Goal: Task Accomplishment & Management: Manage account settings

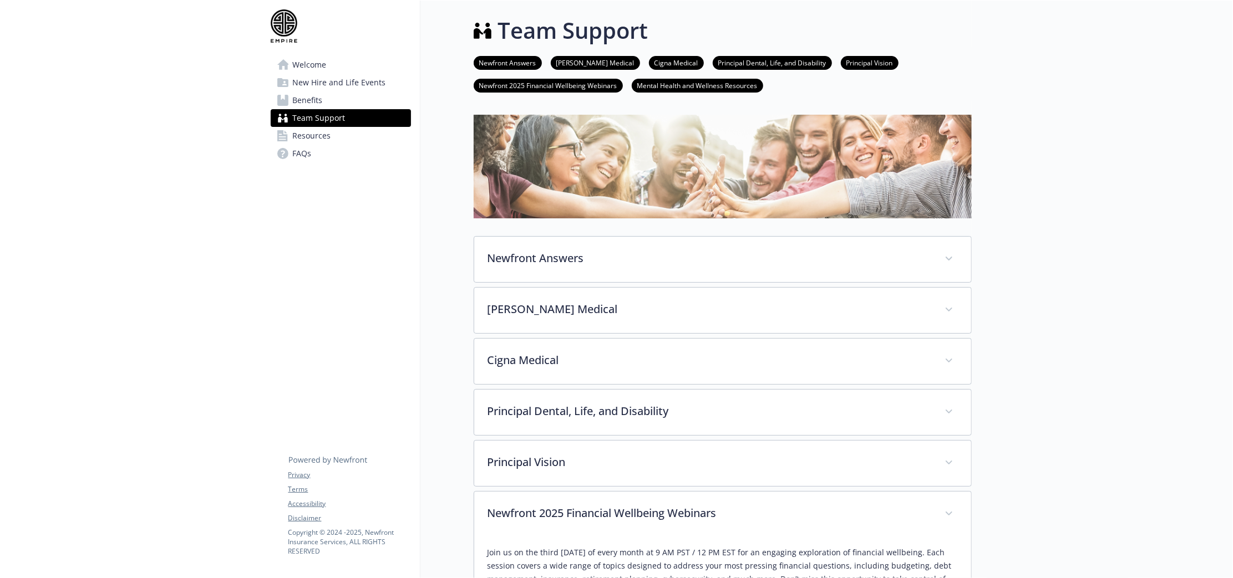
scroll to position [347, 0]
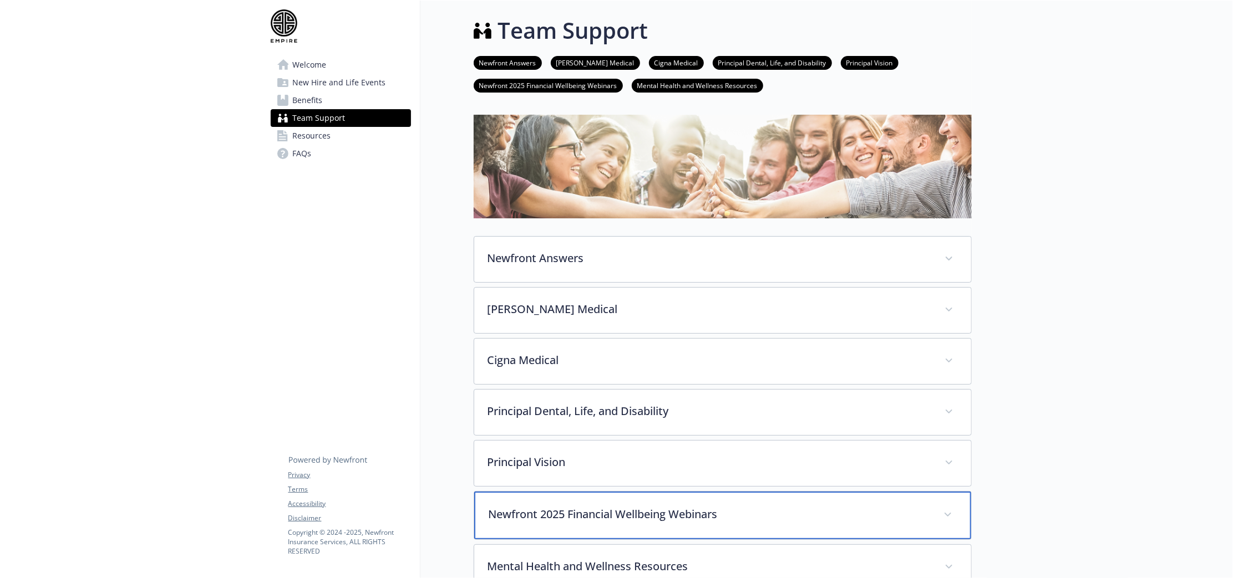
click at [642, 523] on div "Newfront 2025 Financial Wellbeing Webinars" at bounding box center [722, 516] width 497 height 48
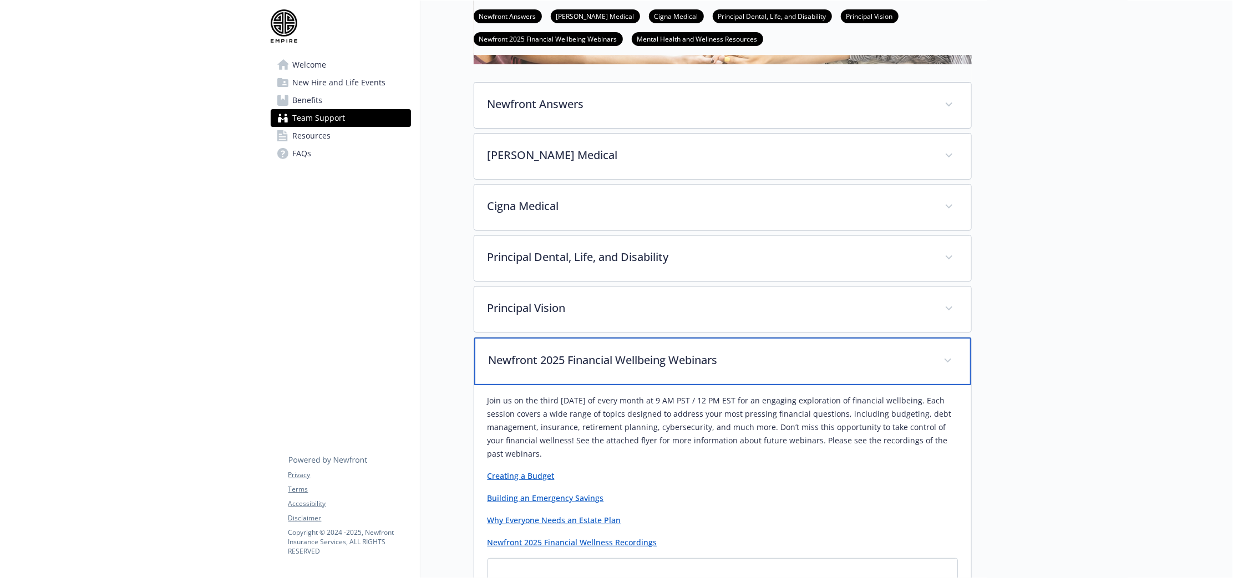
scroll to position [277, 0]
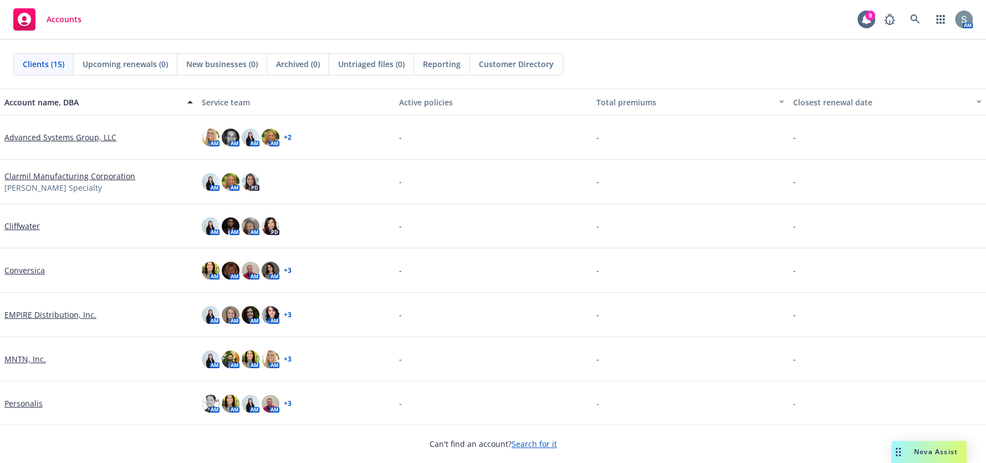
click at [67, 317] on link "EMPIRE Distribution, Inc." at bounding box center [50, 315] width 92 height 12
click at [66, 313] on link "EMPIRE Distribution, Inc." at bounding box center [50, 315] width 92 height 12
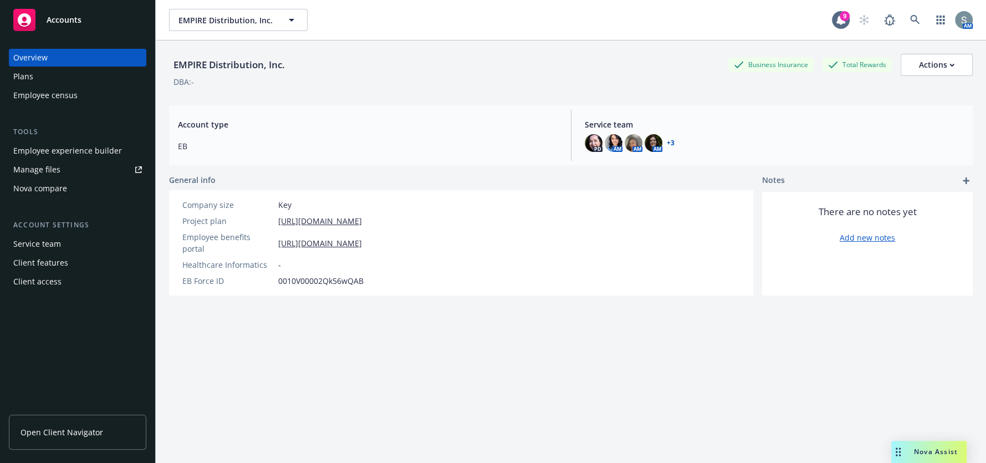
click at [69, 150] on div "Employee experience builder" at bounding box center [67, 151] width 109 height 18
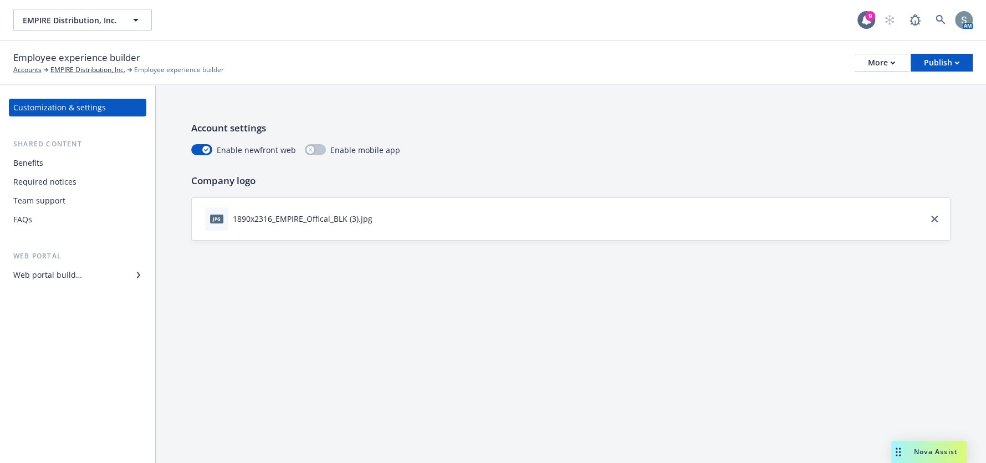
click at [72, 168] on div "Benefits" at bounding box center [77, 163] width 129 height 18
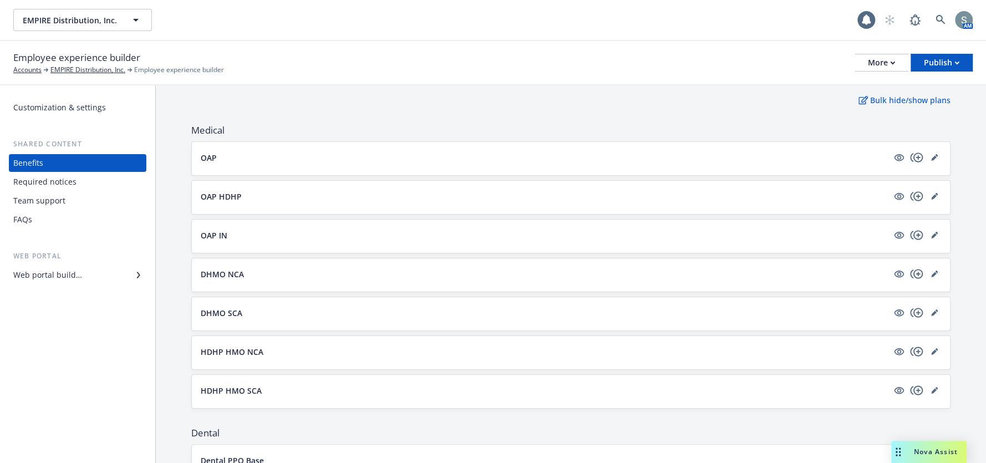
scroll to position [166, 0]
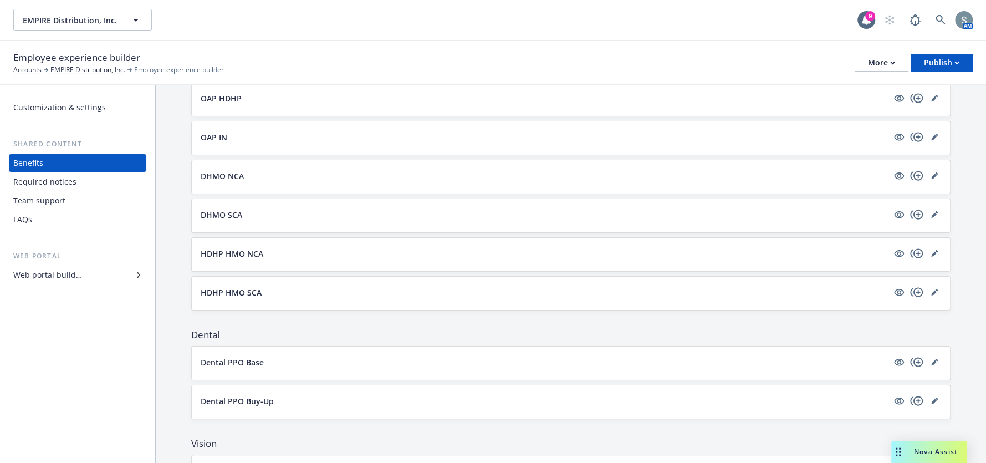
click at [88, 210] on div "Benefits Required notices Team support FAQs" at bounding box center [78, 191] width 138 height 74
click at [85, 203] on div "Team support" at bounding box center [77, 201] width 129 height 18
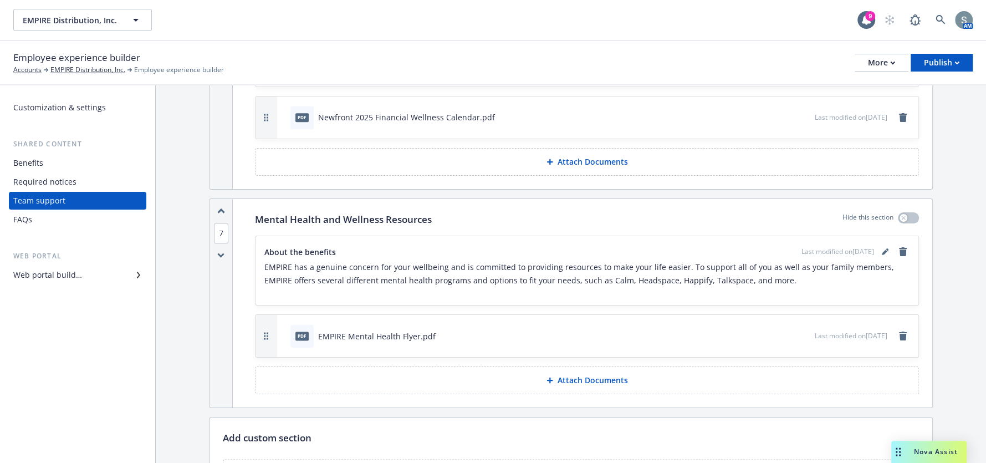
scroll to position [942, 0]
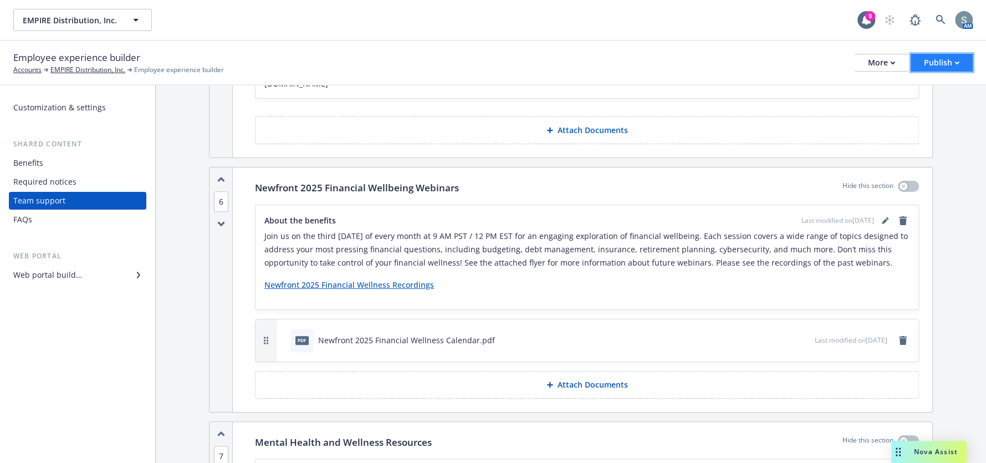
click at [927, 63] on div "Publish" at bounding box center [941, 62] width 35 height 17
click at [930, 85] on link "Publish portal" at bounding box center [929, 88] width 88 height 22
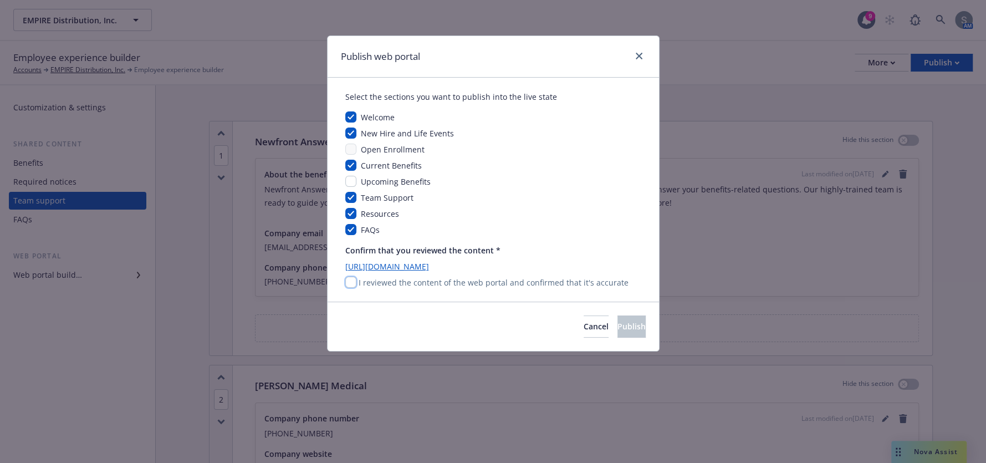
click at [347, 286] on input "checkbox" at bounding box center [350, 282] width 11 height 11
checkbox input "true"
click at [619, 328] on span "Publish" at bounding box center [632, 326] width 28 height 11
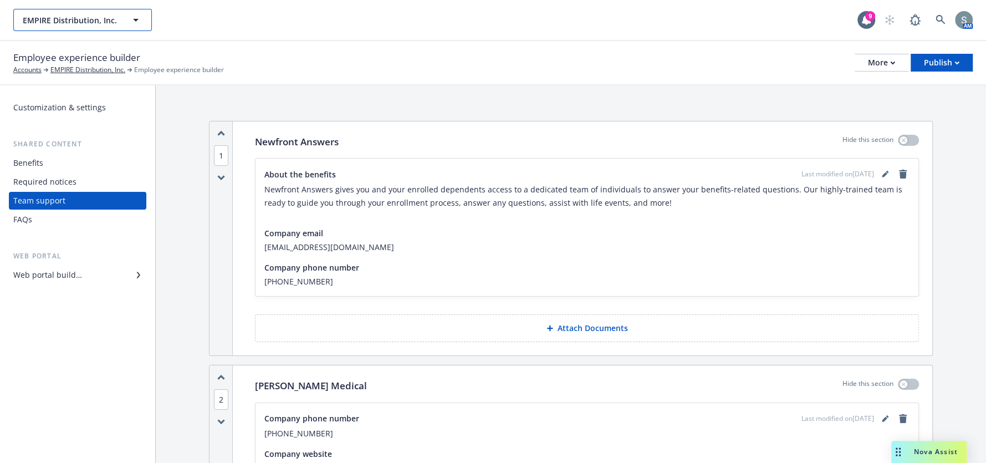
click at [131, 23] on icon "button" at bounding box center [135, 19] width 13 height 13
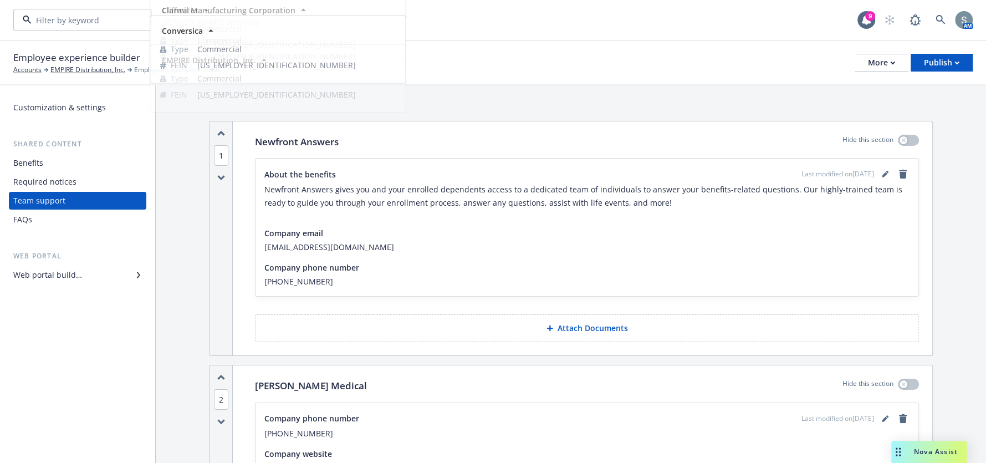
scroll to position [262, 0]
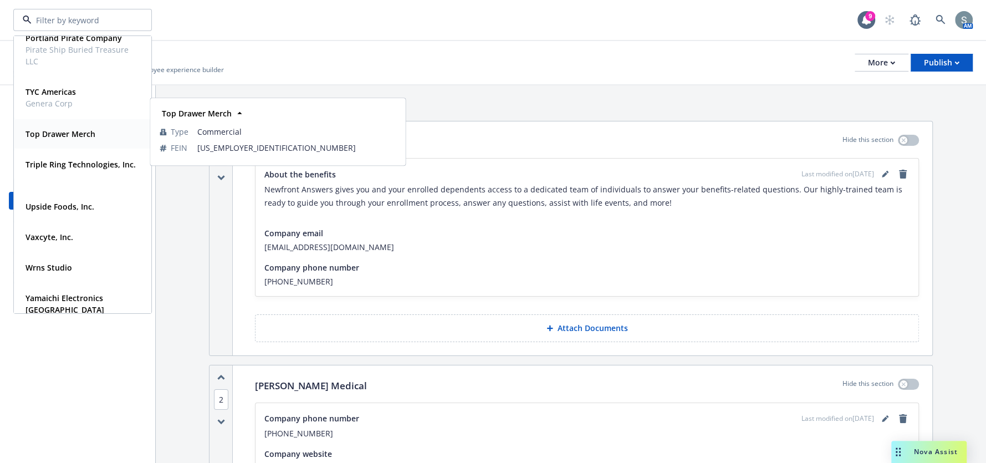
click at [81, 141] on div "Top Drawer Merch" at bounding box center [59, 134] width 77 height 16
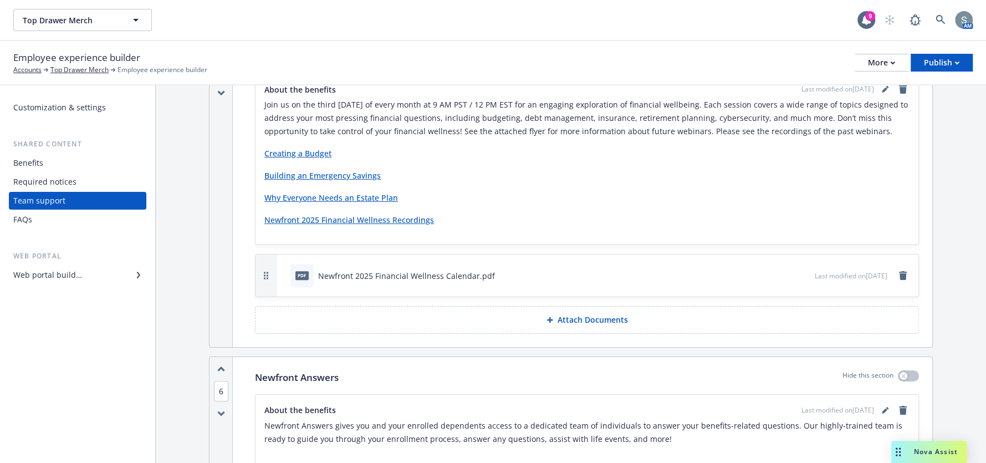
scroll to position [721, 0]
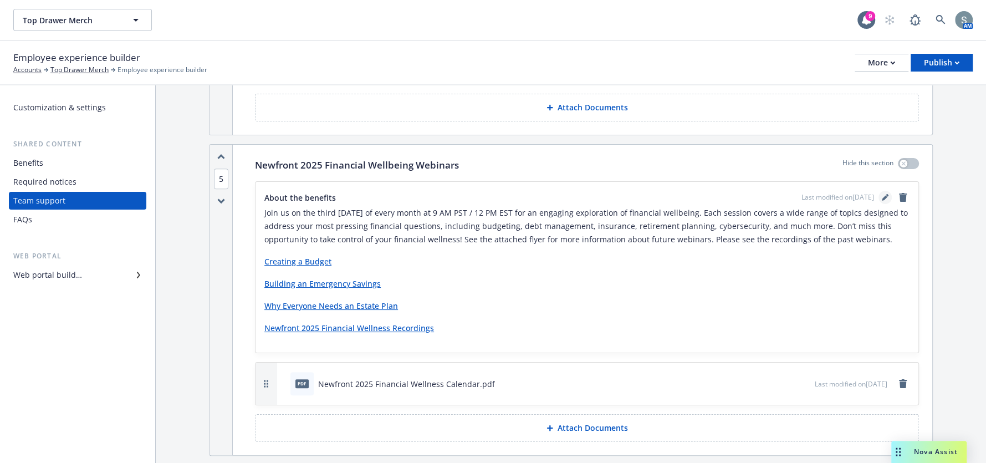
click at [882, 196] on icon "editPencil" at bounding box center [885, 199] width 6 height 6
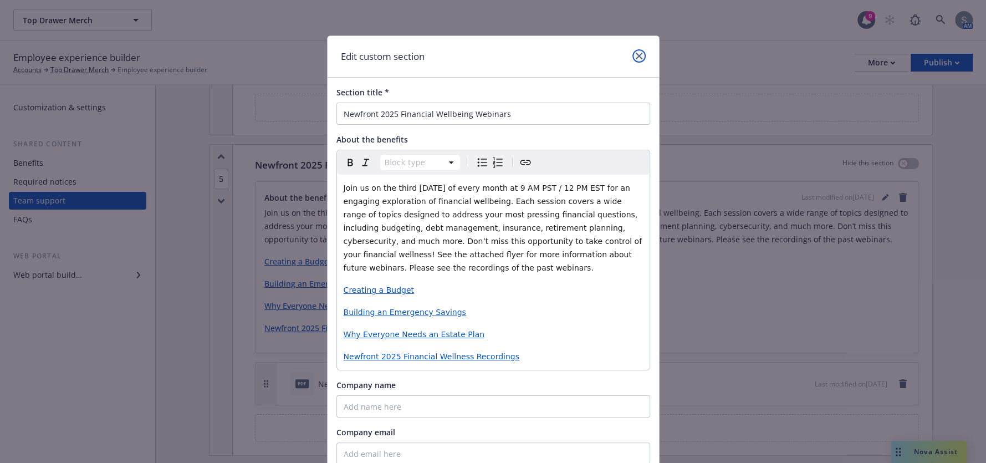
click at [641, 54] on link "close" at bounding box center [639, 55] width 13 height 13
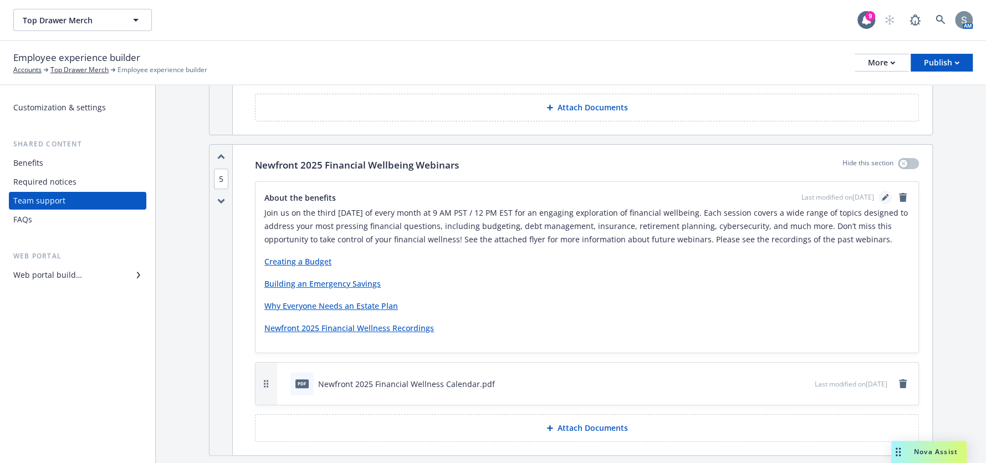
click at [879, 199] on link "editPencil" at bounding box center [885, 197] width 13 height 13
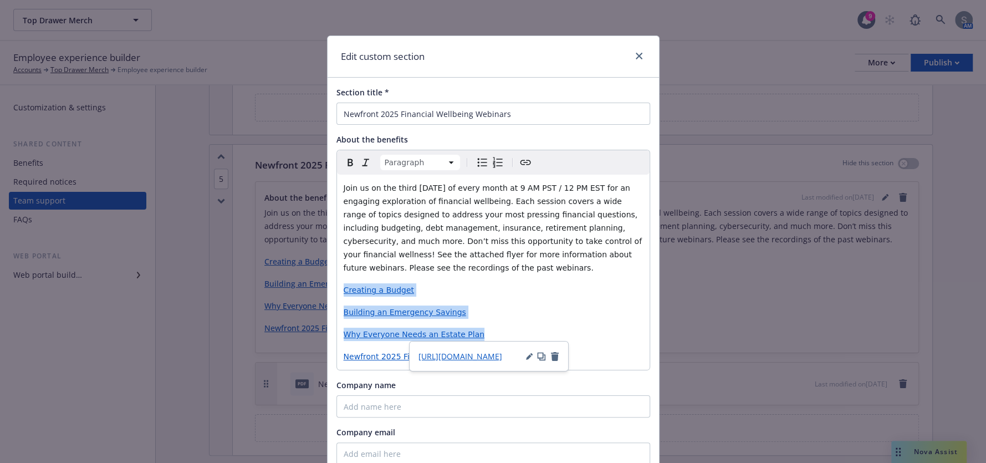
drag, startPoint x: 389, startPoint y: 318, endPoint x: 331, endPoint y: 292, distance: 63.8
click at [331, 292] on div "Section title * Newfront 2025 Financial Wellbeing Webinars About the benefits P…" at bounding box center [494, 323] width 332 height 490
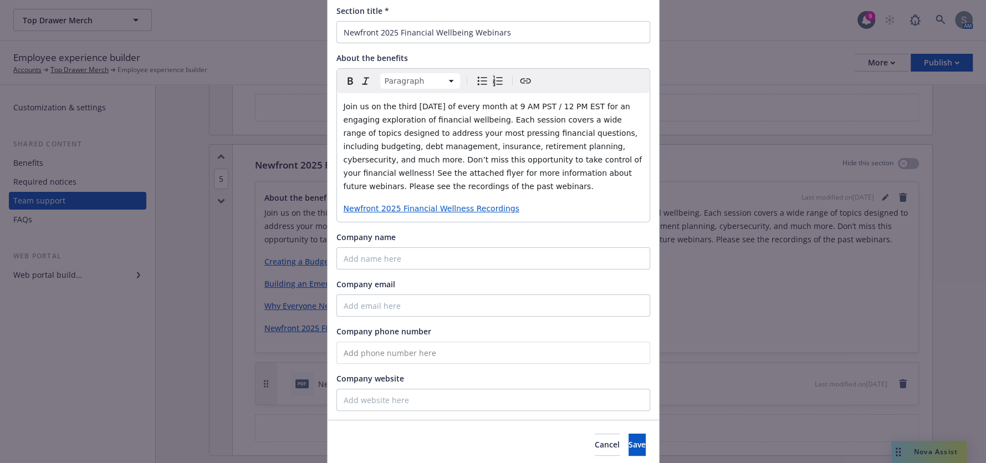
scroll to position [123, 0]
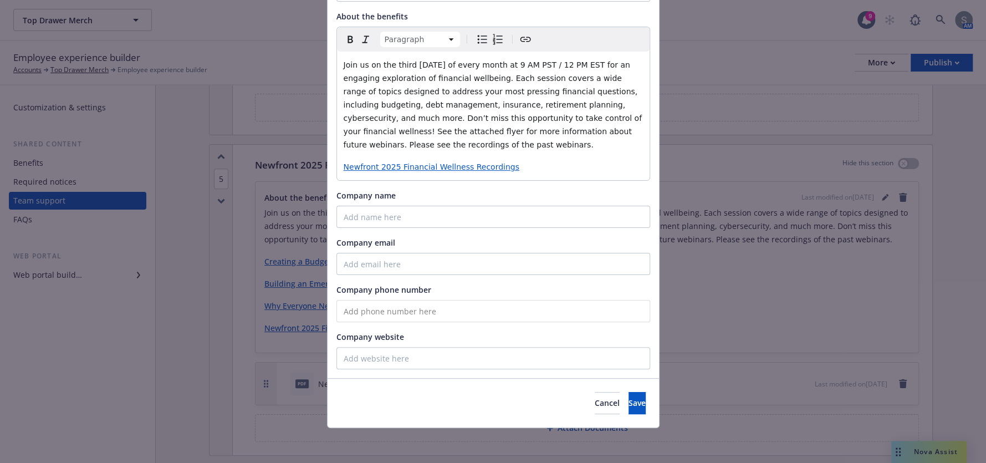
click at [633, 417] on div "Cancel Save" at bounding box center [494, 402] width 332 height 49
click at [632, 408] on button "Save" at bounding box center [637, 403] width 17 height 22
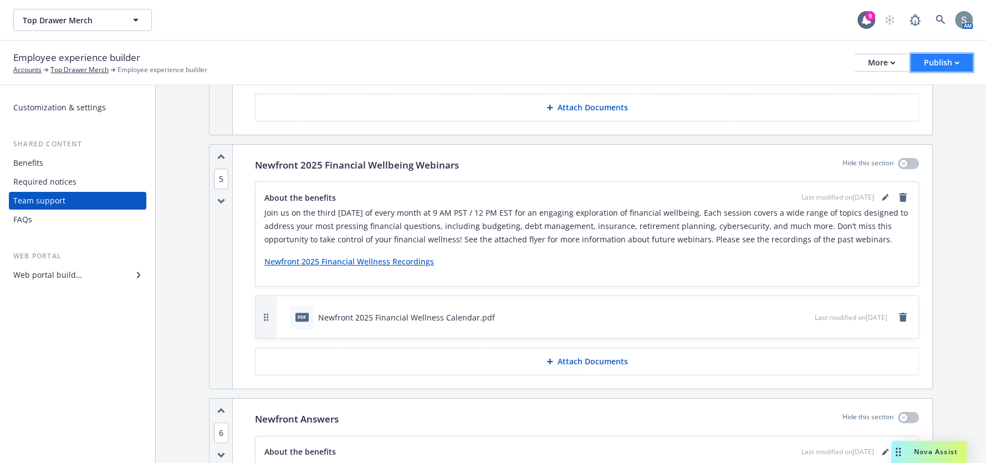
click at [958, 58] on div "Publish" at bounding box center [941, 62] width 35 height 17
click at [936, 80] on link "Publish portal" at bounding box center [929, 88] width 88 height 22
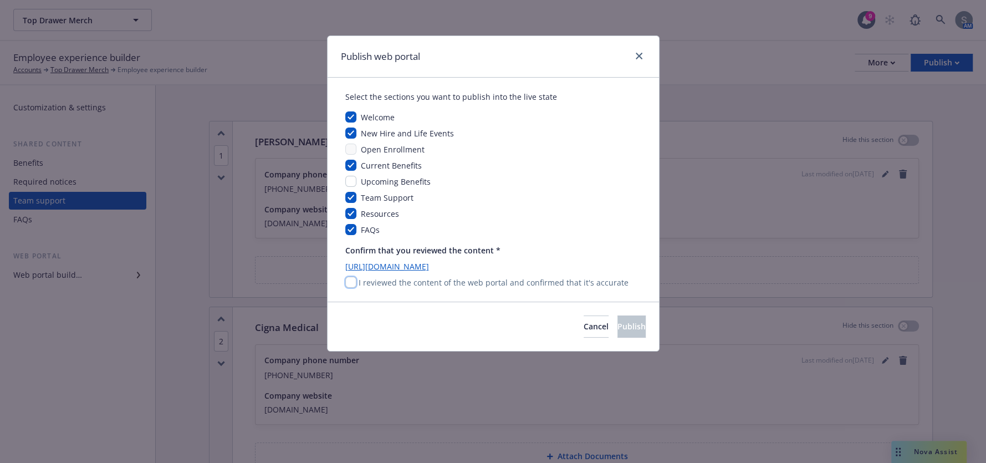
click at [351, 283] on input "checkbox" at bounding box center [350, 282] width 11 height 11
checkbox input "true"
click at [618, 324] on button "Publish" at bounding box center [632, 326] width 28 height 22
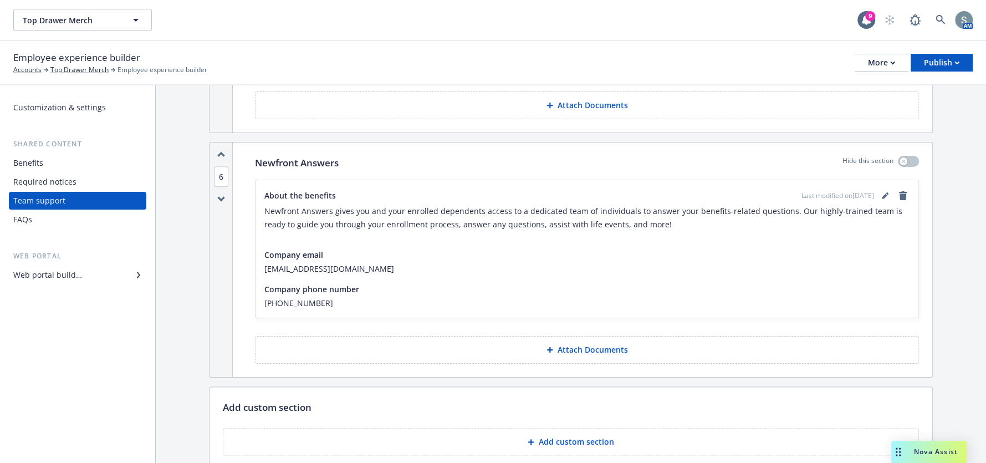
scroll to position [1025, 0]
